Goal: Book appointment/travel/reservation

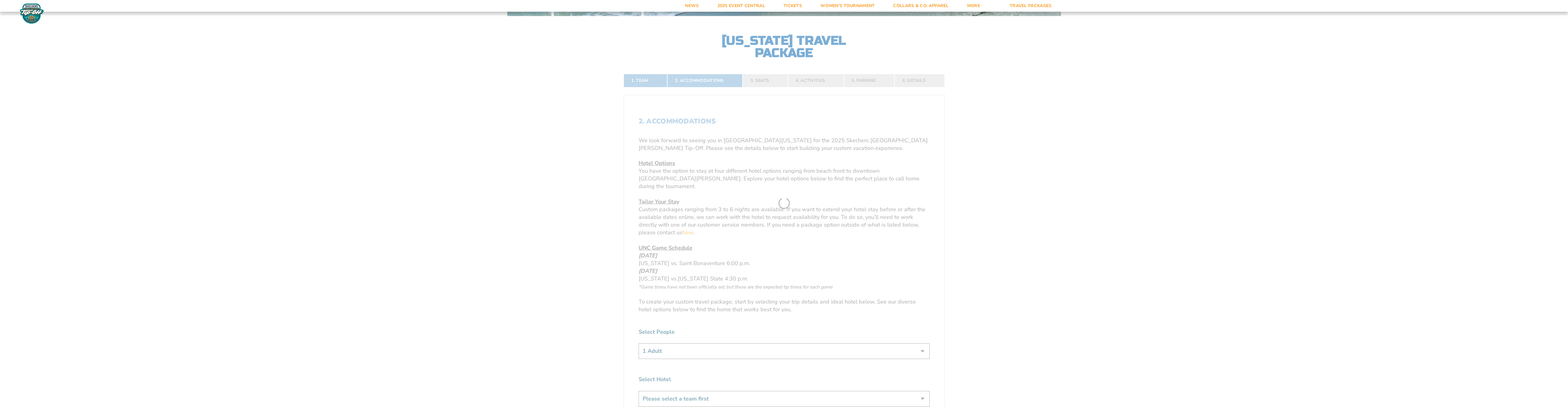
scroll to position [246, 0]
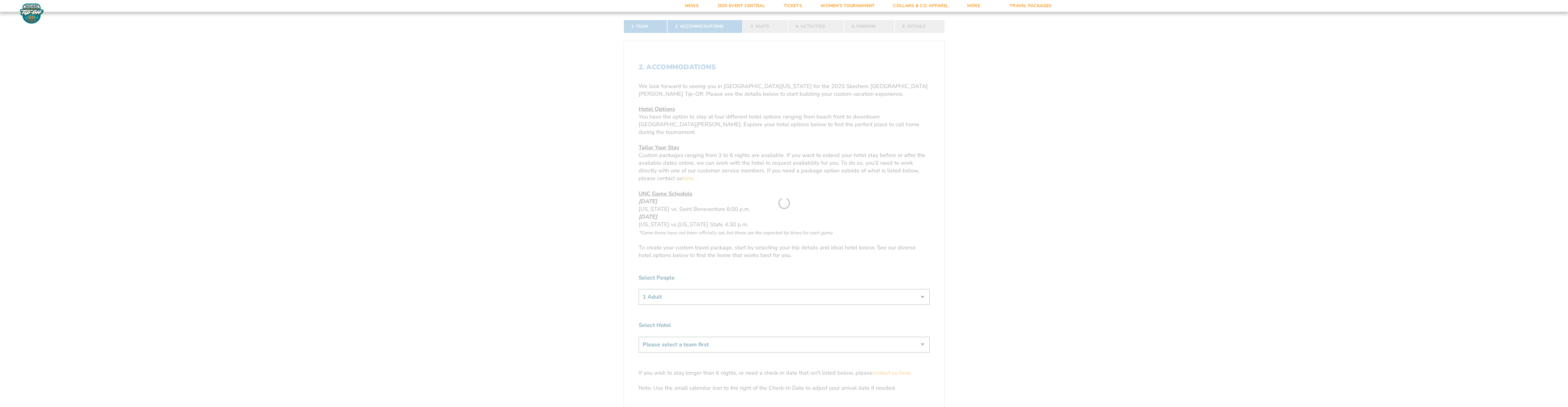
click at [923, 290] on form "[US_STATE] [US_STATE] Travel Package 1. Team 2. Accommodations 3. Seats 4. Acti…" at bounding box center [784, 211] width 1568 height 916
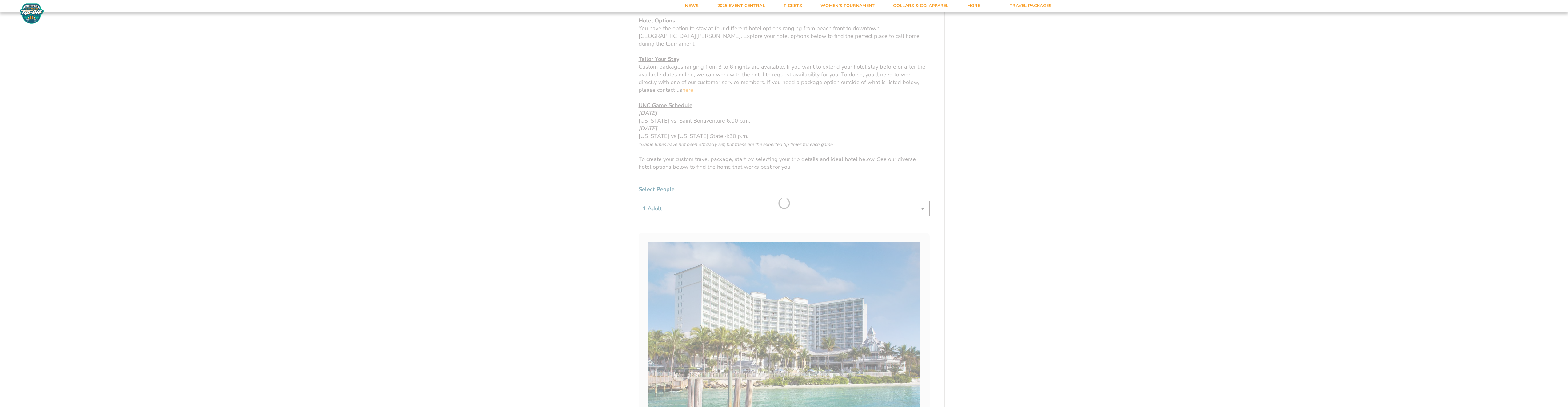
scroll to position [339, 0]
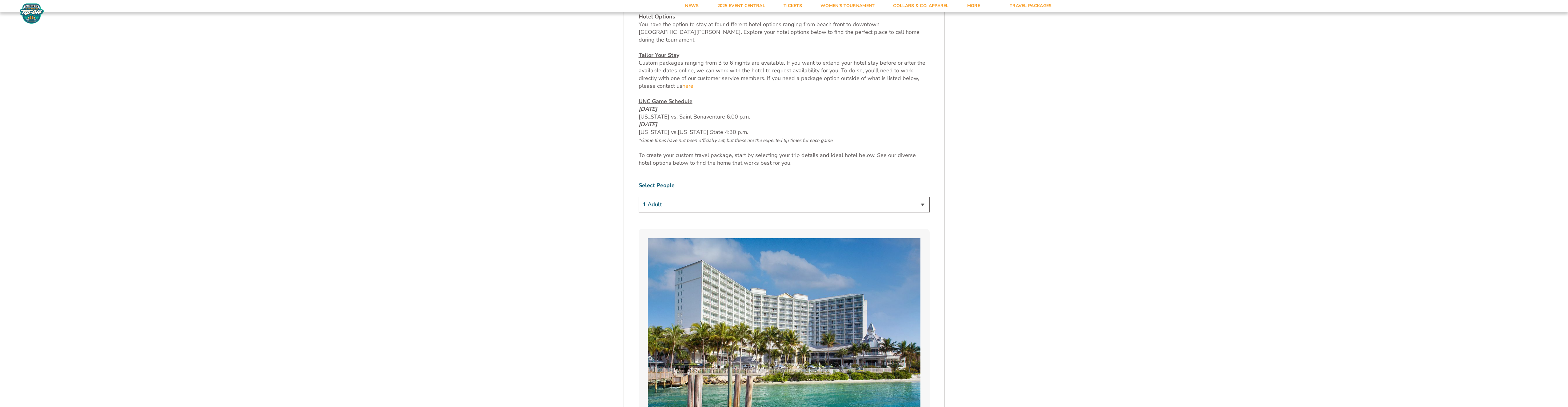
click at [922, 197] on select "1 Adult 2 Adults 3 Adults 4 Adults 2 Adults + 1 Child 2 Adults + 2 Children 2 A…" at bounding box center [784, 205] width 291 height 16
select select "3 Adults"
click at [639, 197] on select "1 Adult 2 Adults 3 Adults 4 Adults 2 Adults + 1 Child 2 Adults + 2 Children 2 A…" at bounding box center [784, 205] width 291 height 16
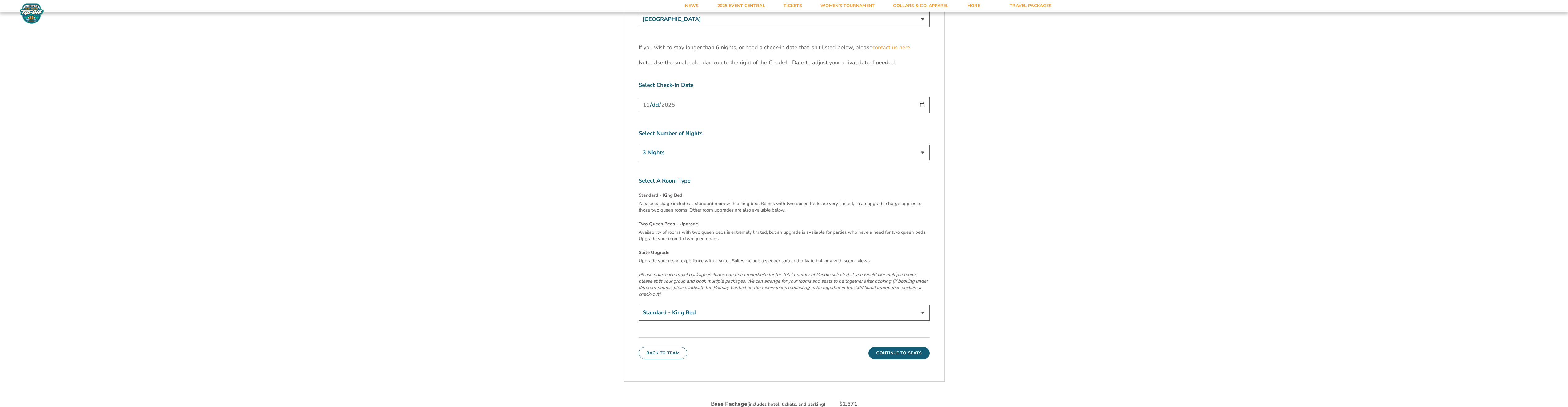
scroll to position [2063, 0]
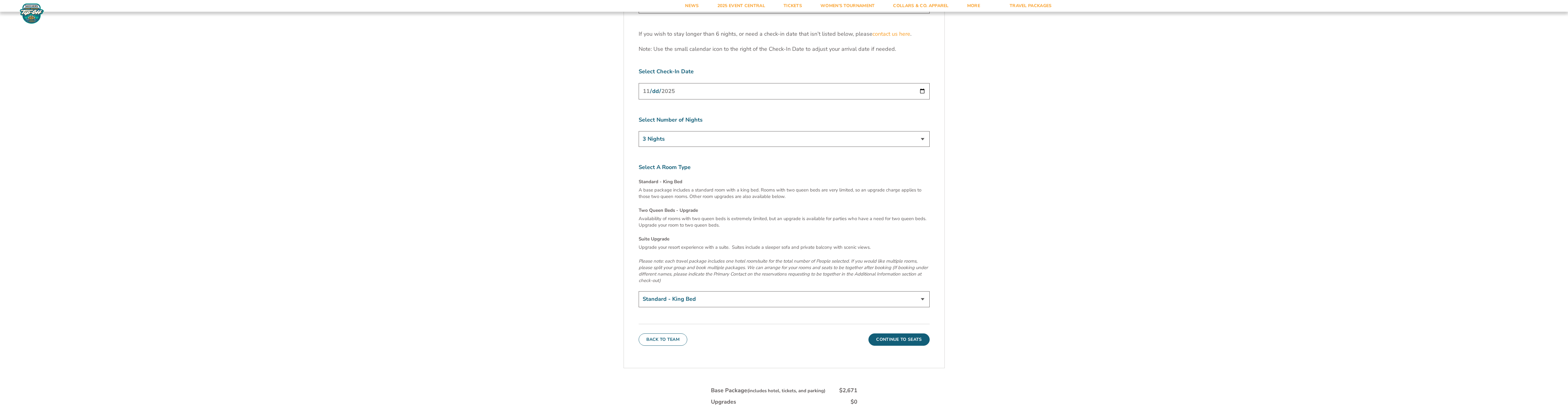
click at [923, 291] on select "Standard - King Bed Two Queen Beds - Upgrade (+$15 per night) Suite Upgrade (+$…" at bounding box center [784, 299] width 291 height 16
select select "Two Queen Beds - Upgrade"
click at [639, 291] on select "Standard - King Bed Two Queen Beds - Upgrade (+$15 per night) Suite Upgrade (+$…" at bounding box center [784, 299] width 291 height 16
click at [908, 333] on button "Continue To Seats" at bounding box center [899, 339] width 61 height 12
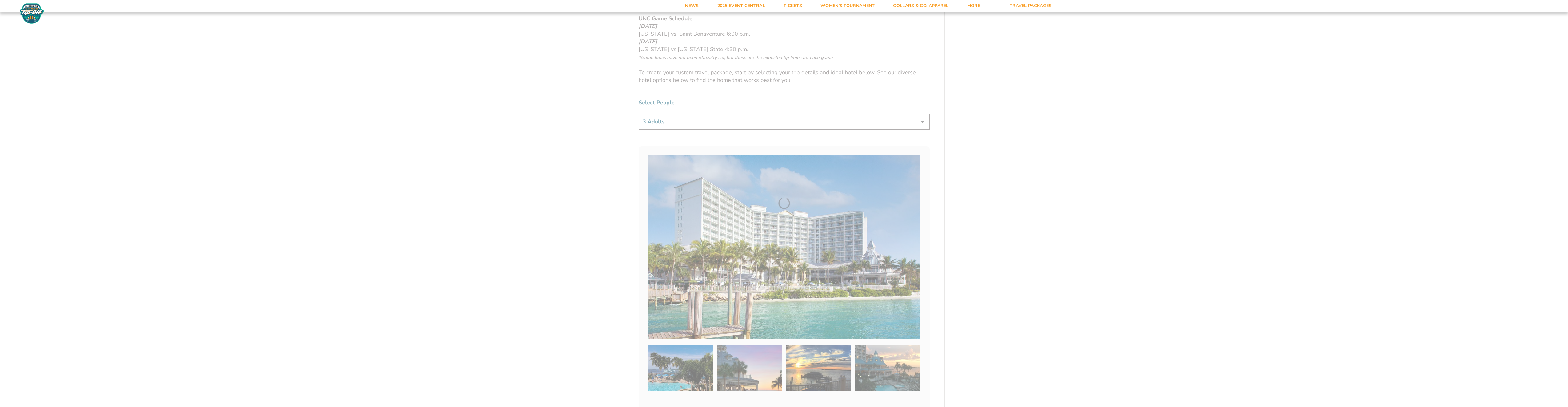
scroll to position [193, 0]
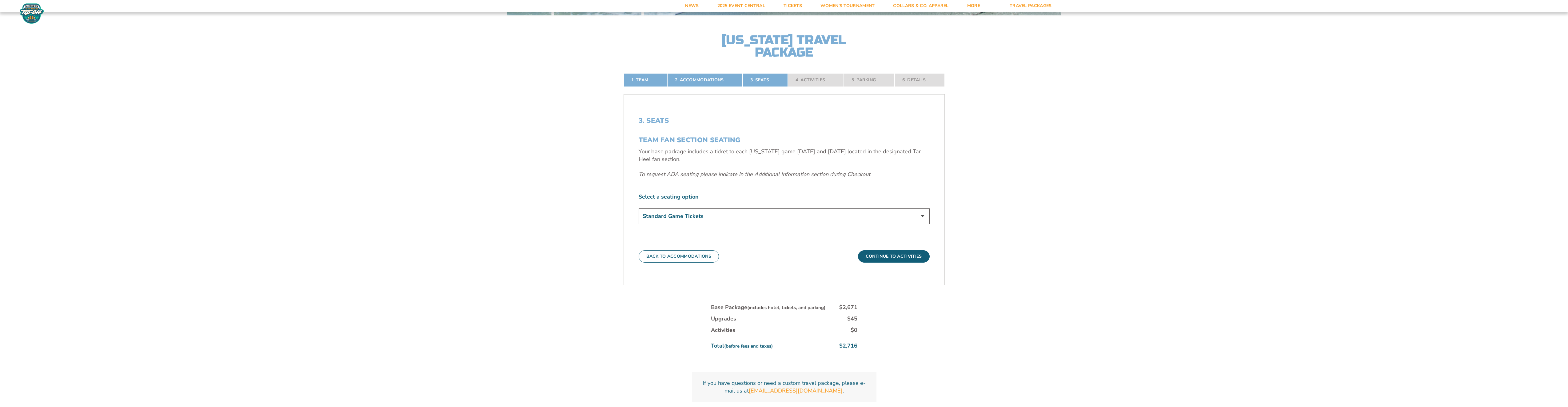
click at [923, 214] on select "Standard Game Tickets" at bounding box center [784, 216] width 291 height 16
click at [639, 208] on select "Standard Game Tickets" at bounding box center [784, 216] width 291 height 16
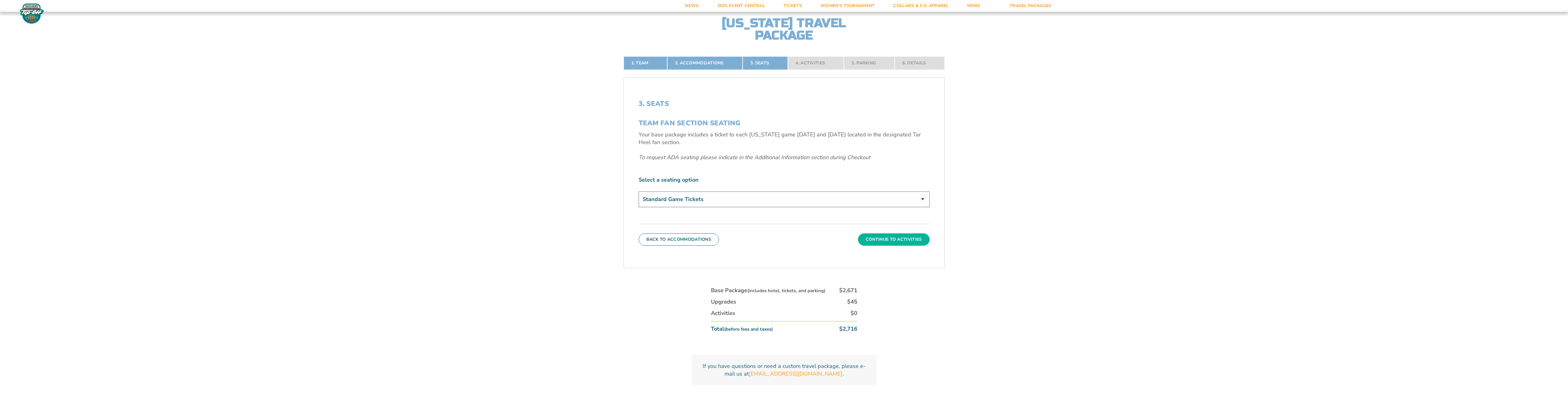
scroll to position [224, 0]
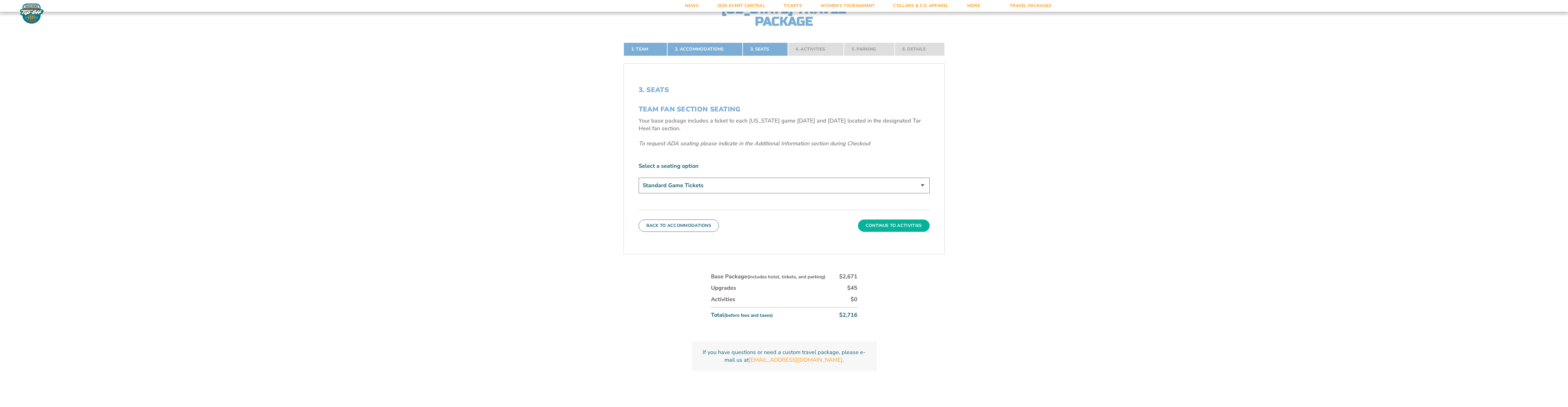
click at [897, 225] on button "Continue To Activities" at bounding box center [894, 225] width 72 height 12
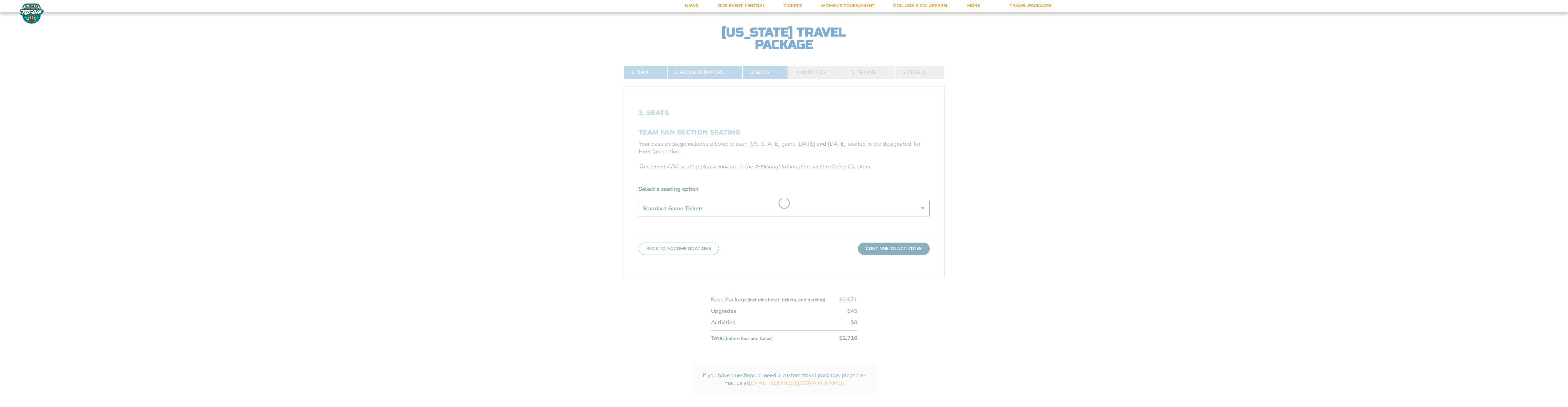
scroll to position [193, 0]
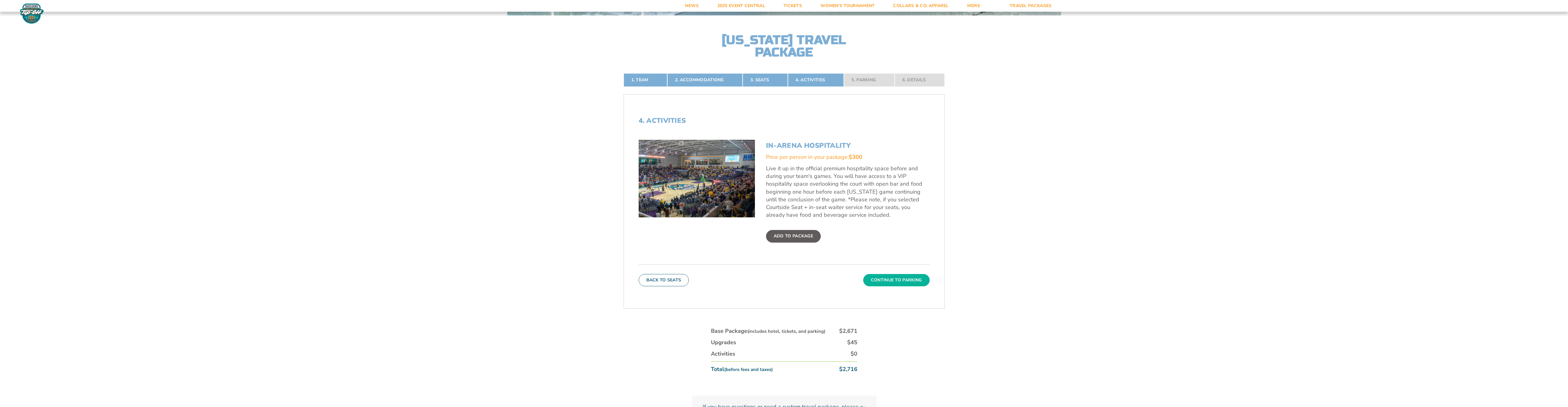
click at [904, 282] on button "Continue To Parking" at bounding box center [896, 280] width 66 height 12
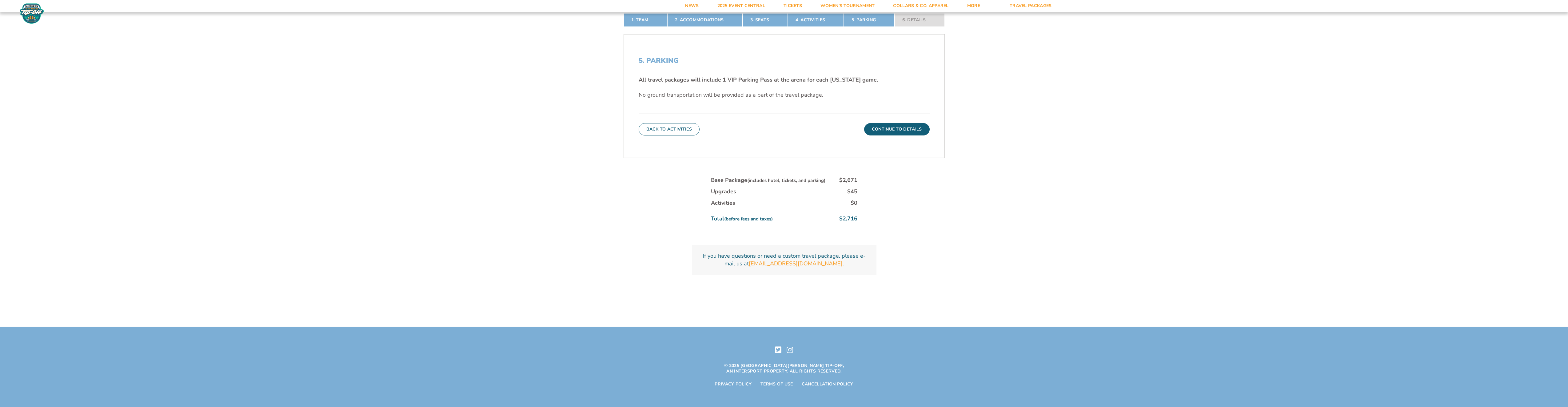
scroll to position [255, 0]
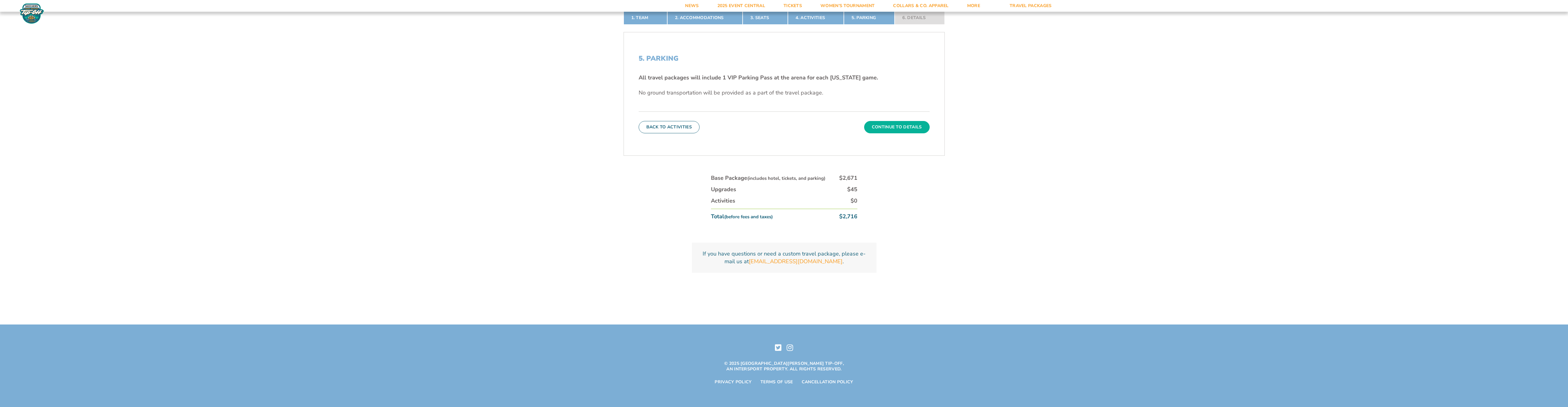
click at [896, 126] on button "Continue To Details" at bounding box center [897, 127] width 66 height 12
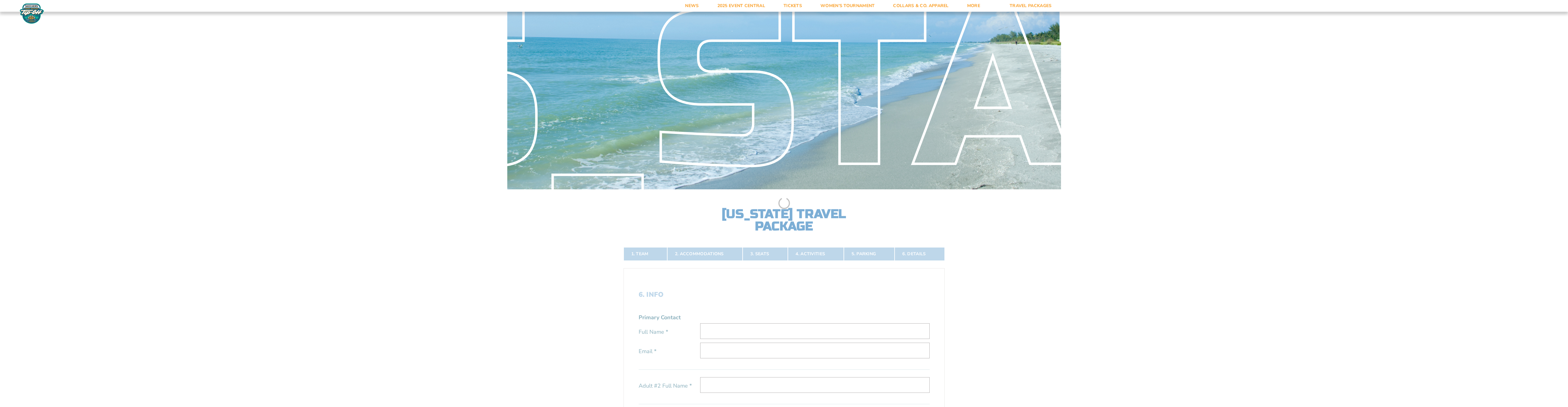
scroll to position [0, 0]
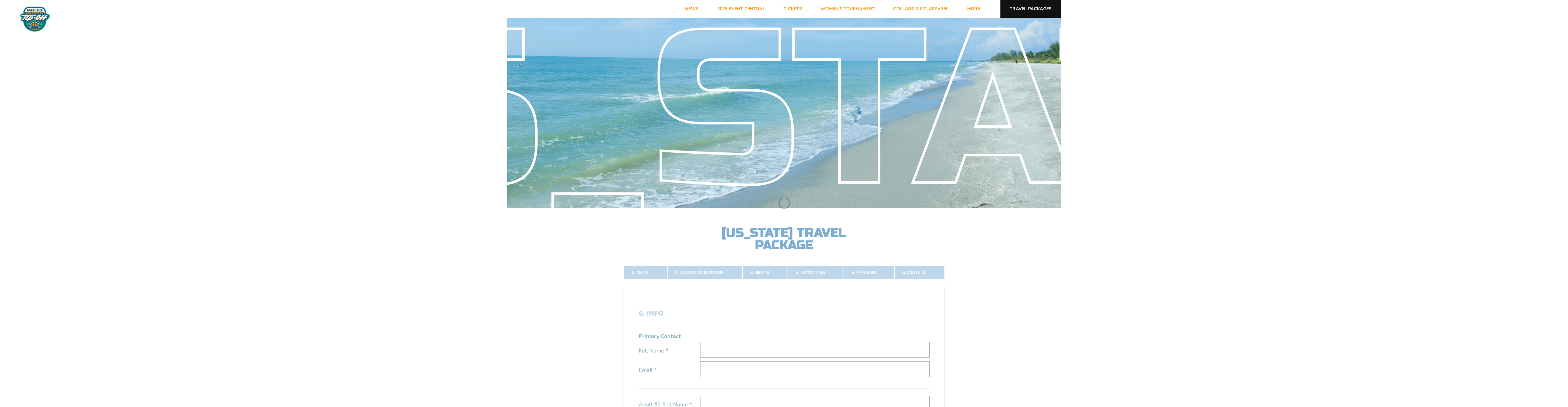
click at [1029, 7] on link "Travel Packages" at bounding box center [1031, 9] width 61 height 18
